Goal: Task Accomplishment & Management: Use online tool/utility

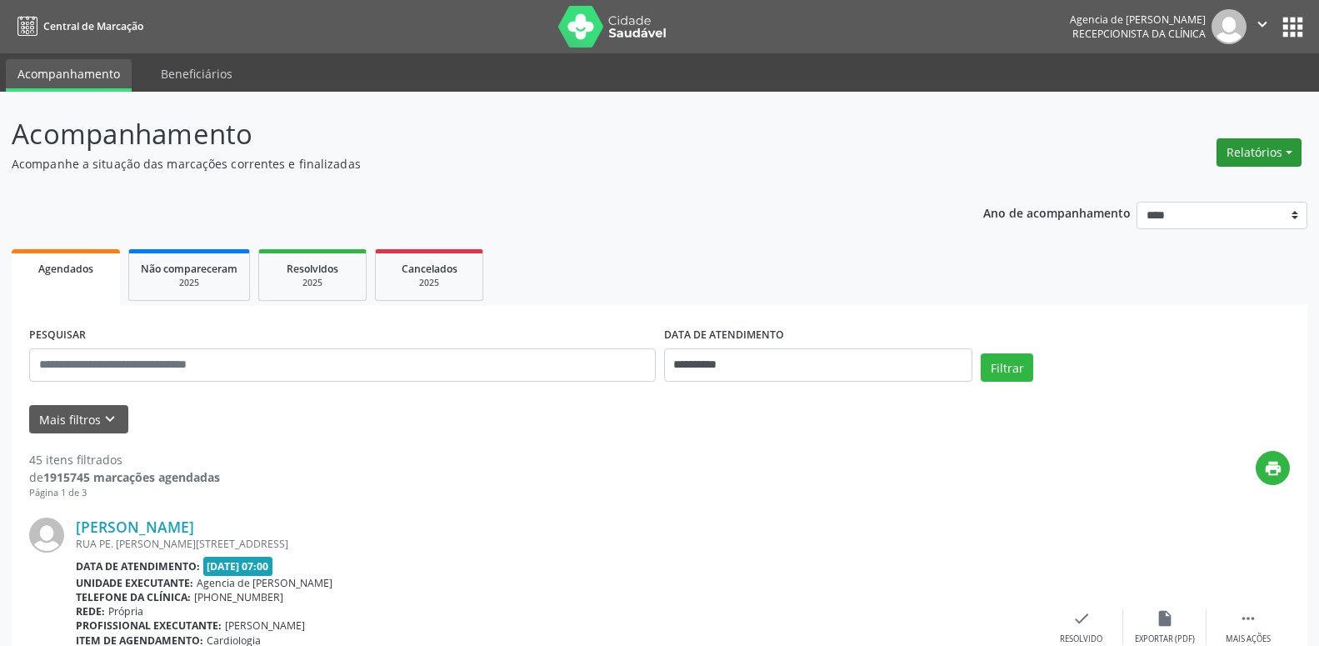
click at [1242, 145] on button "Relatórios" at bounding box center [1258, 152] width 85 height 28
click at [1138, 190] on link "Agendamentos" at bounding box center [1212, 188] width 179 height 23
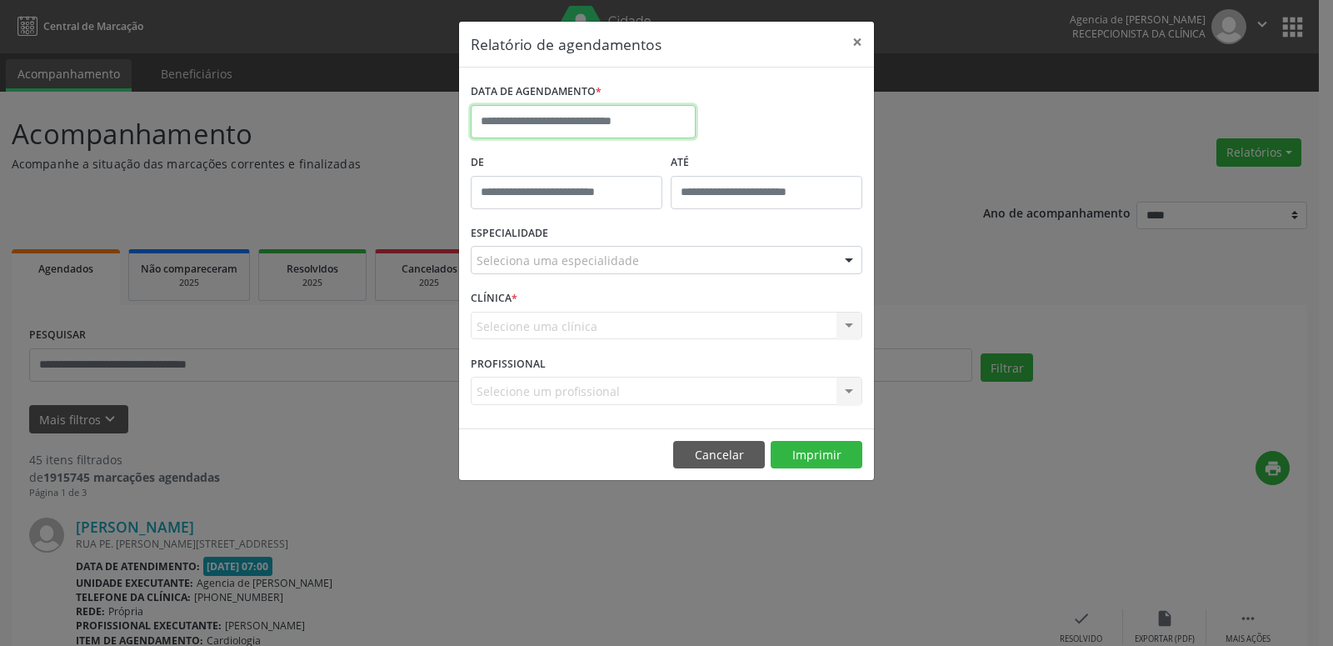
click at [599, 133] on input "text" at bounding box center [583, 121] width 225 height 33
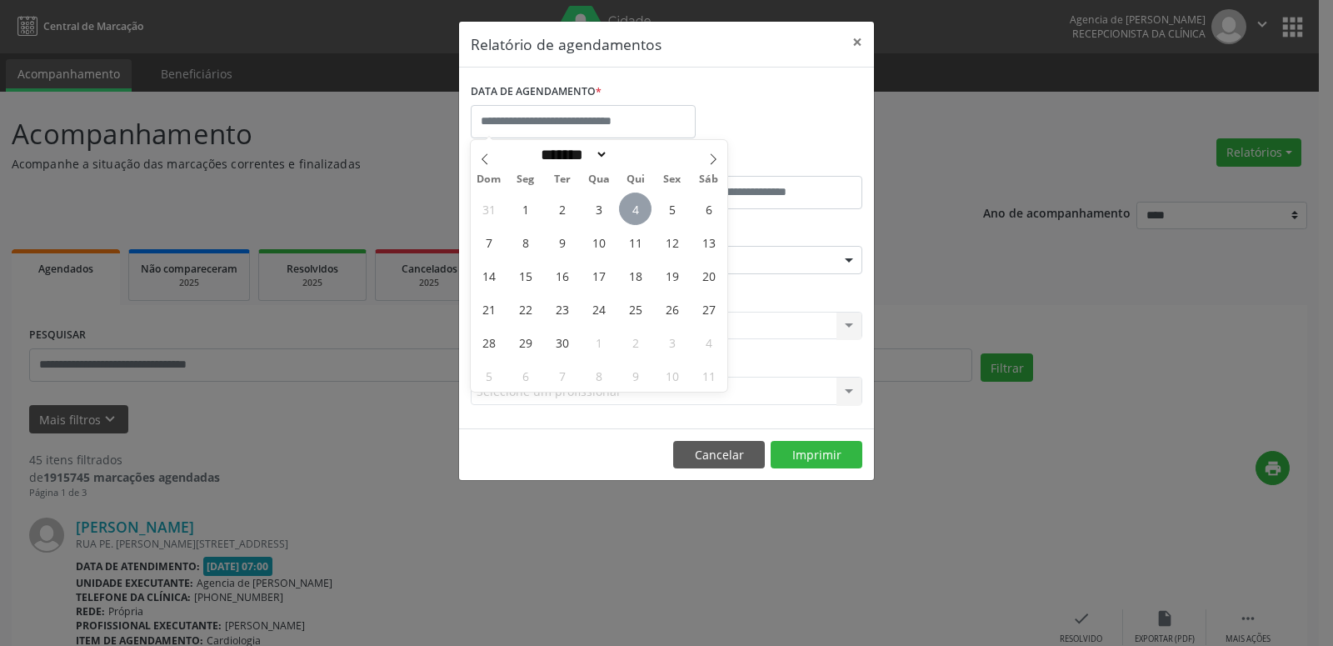
click at [642, 207] on span "4" at bounding box center [635, 208] width 32 height 32
type input "**********"
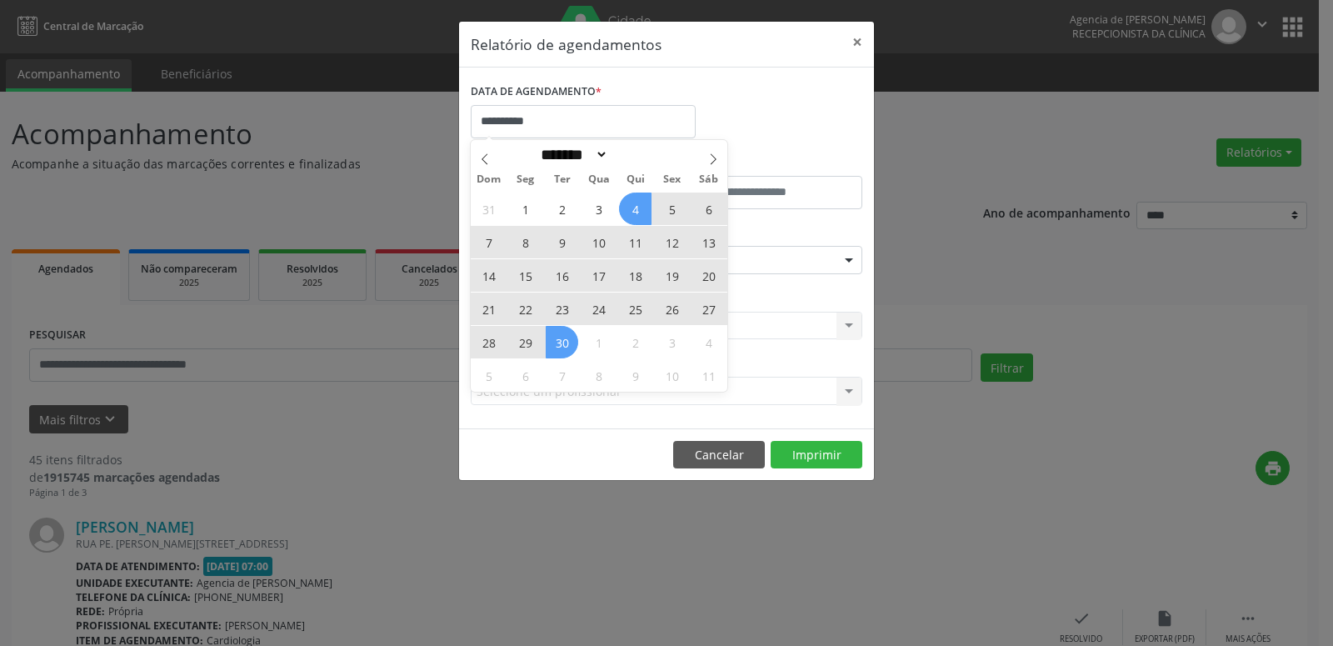
click at [557, 337] on span "30" at bounding box center [562, 342] width 32 height 32
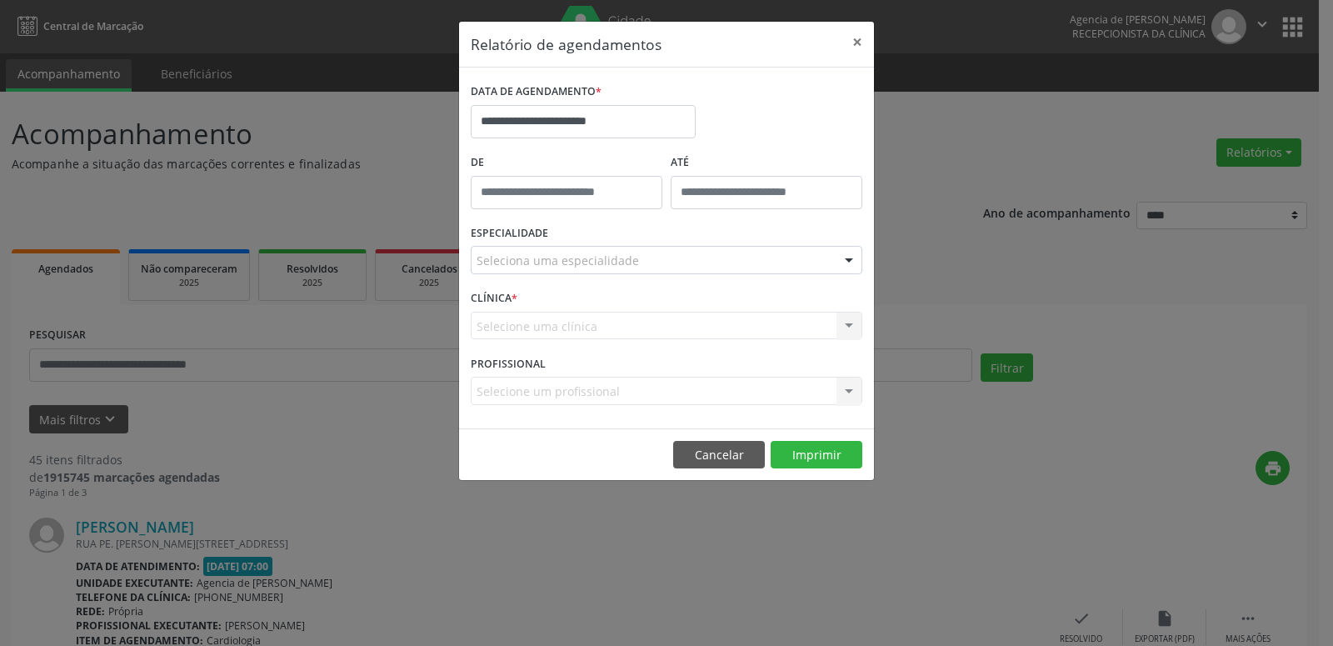
click at [639, 262] on div "Seleciona uma especialidade" at bounding box center [667, 260] width 392 height 28
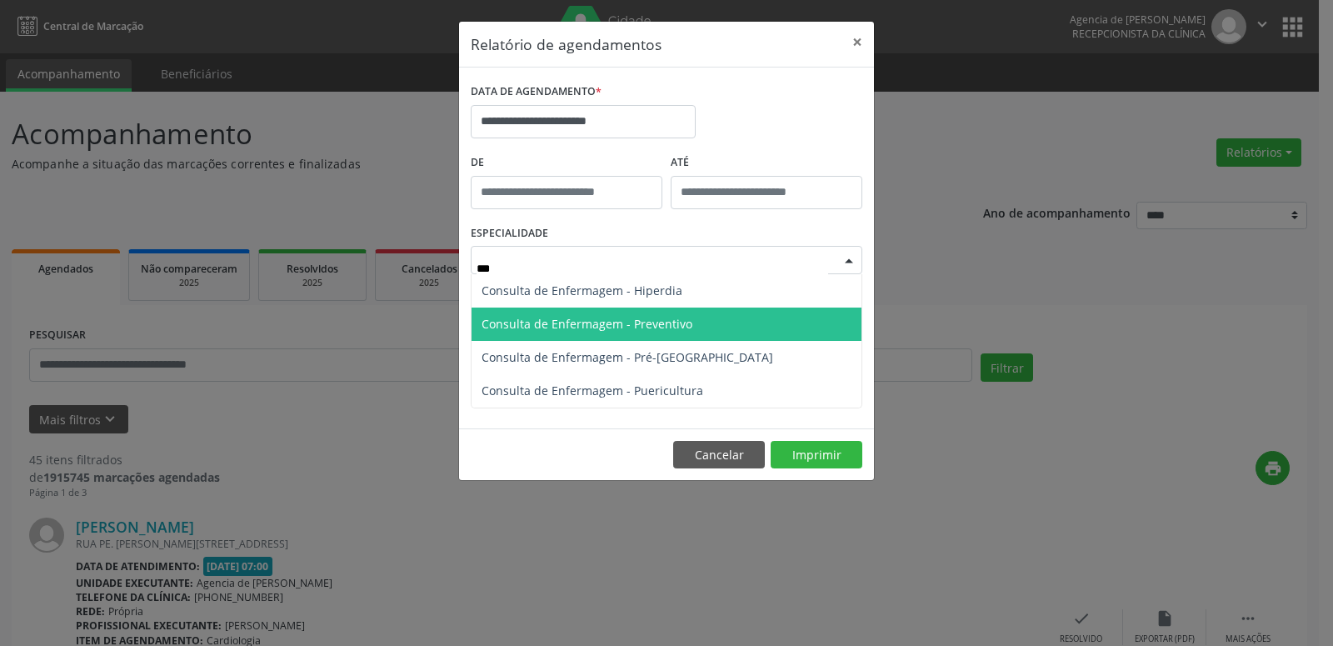
click at [681, 337] on span "Consulta de Enfermagem - Preventivo" at bounding box center [666, 323] width 390 height 33
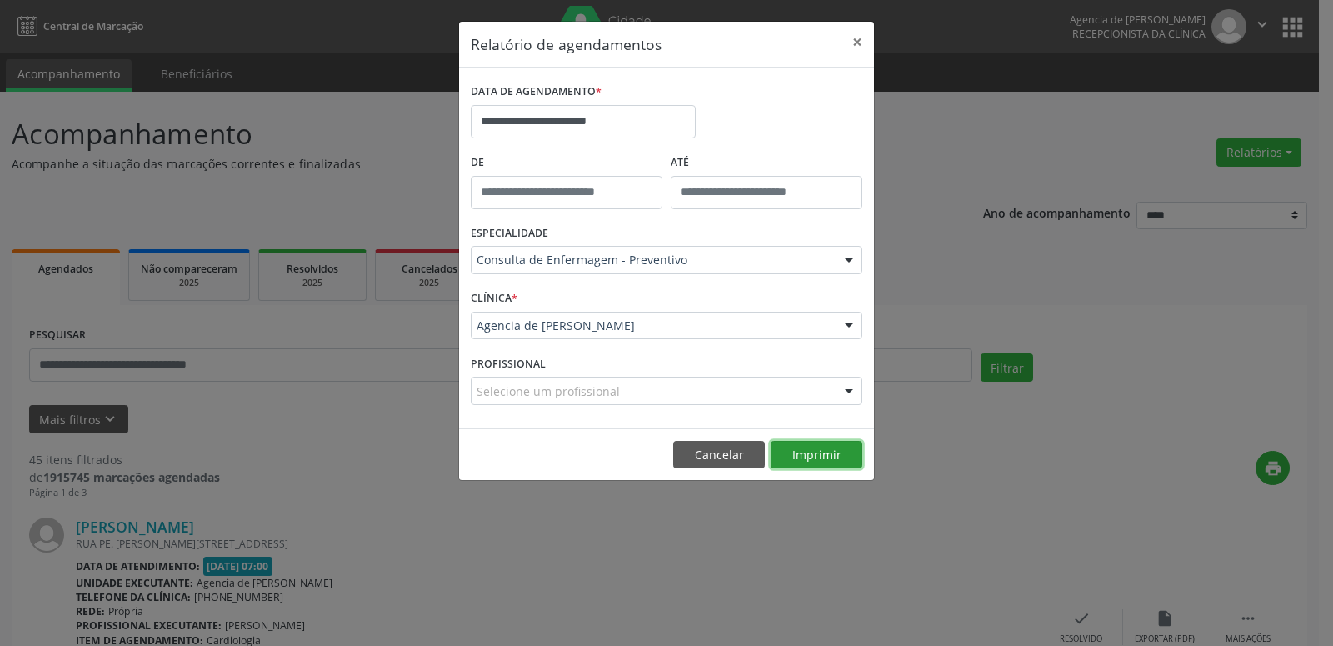
click at [820, 462] on button "Imprimir" at bounding box center [817, 455] width 92 height 28
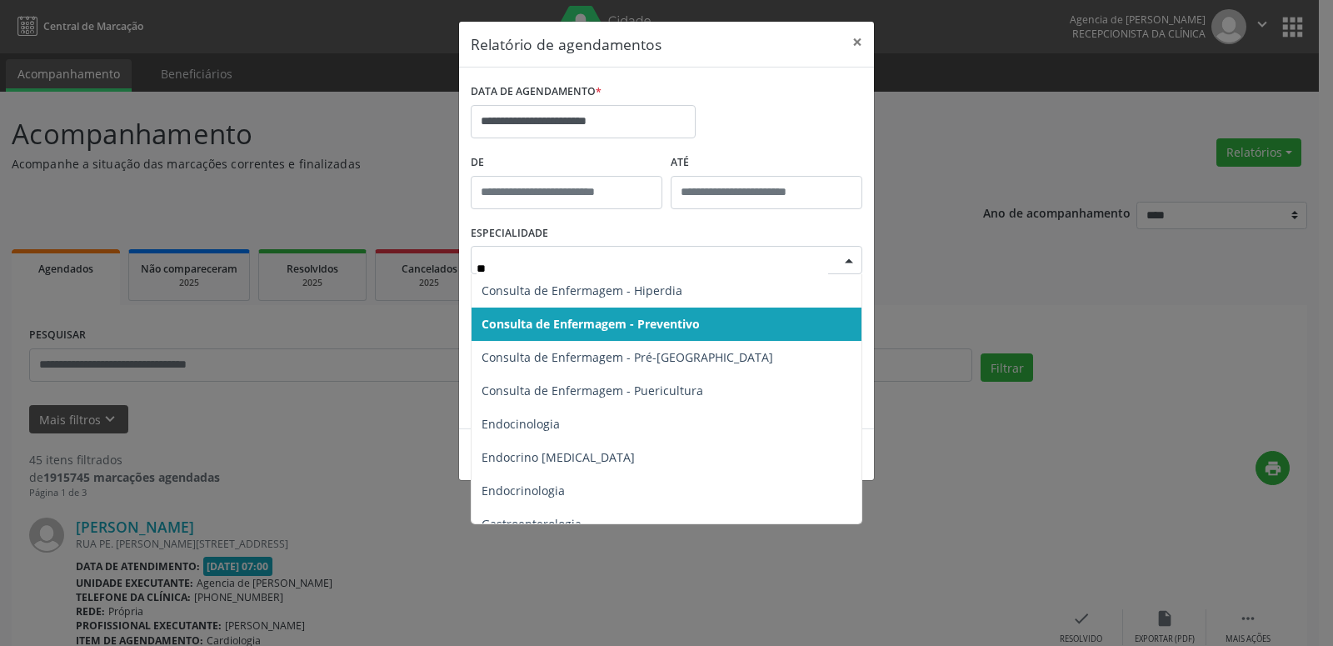
type input "***"
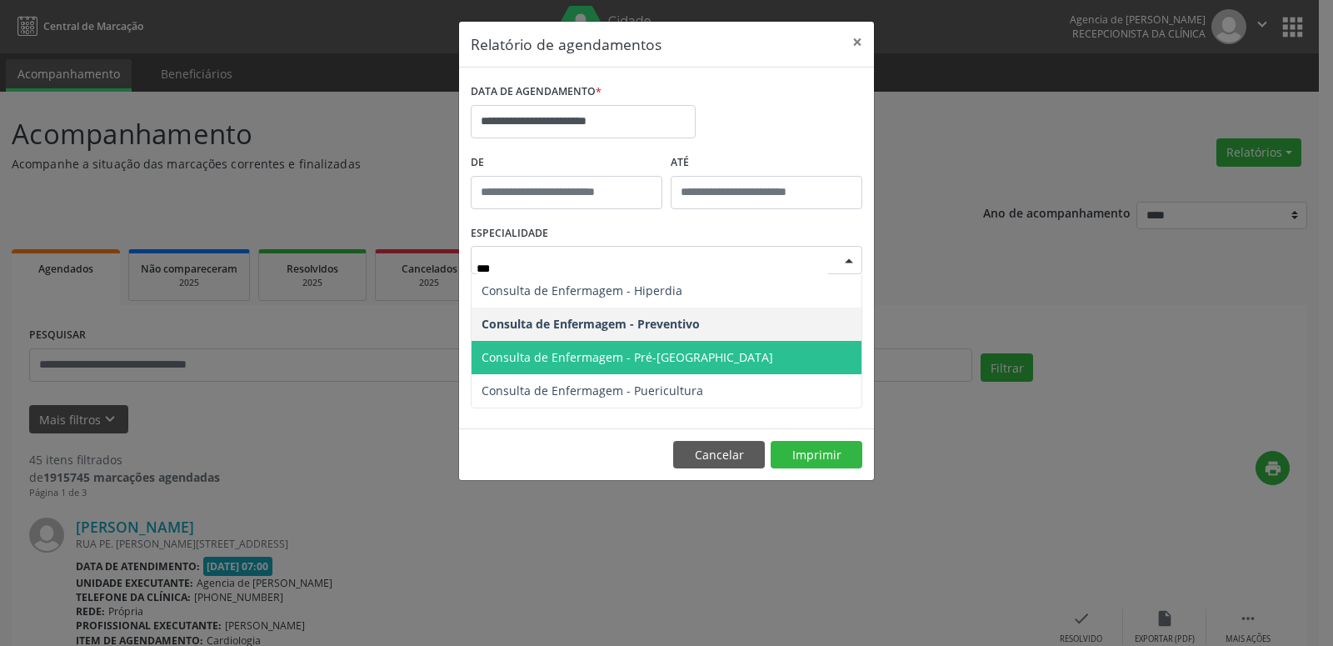
click at [641, 365] on span "Consulta de Enfermagem - Pré-[GEOGRAPHIC_DATA]" at bounding box center [627, 357] width 292 height 16
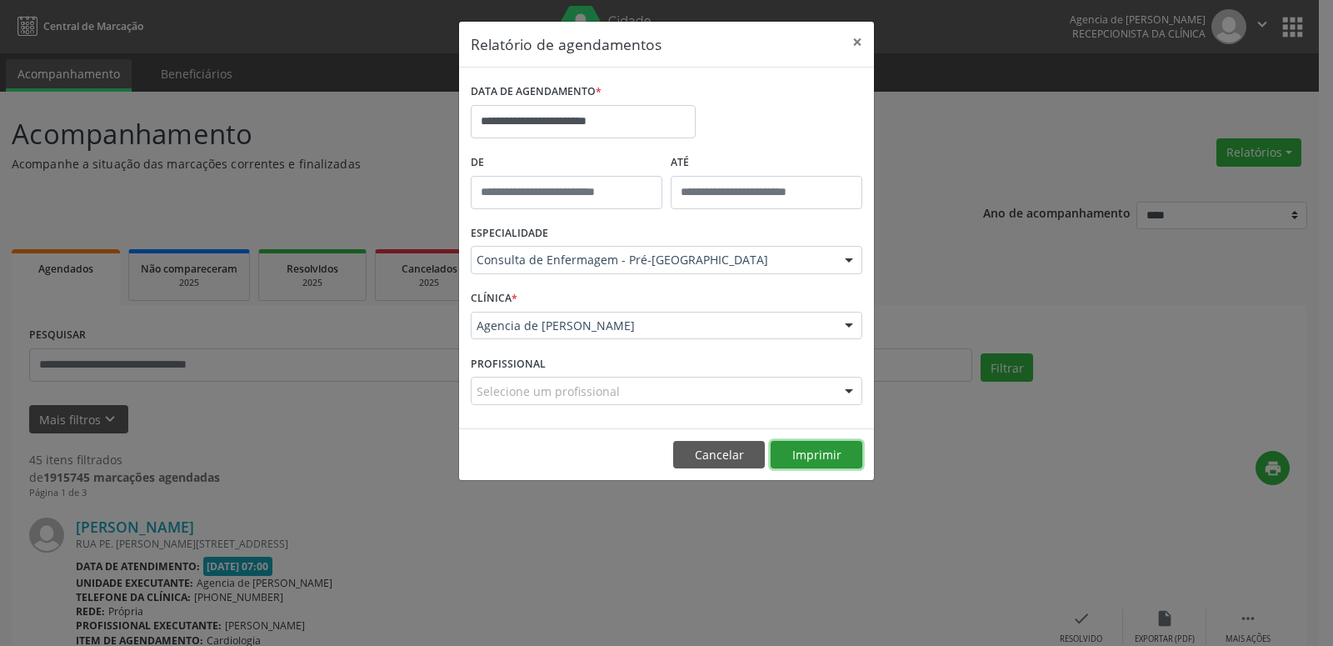
click at [798, 466] on button "Imprimir" at bounding box center [817, 455] width 92 height 28
